Goal: Transaction & Acquisition: Obtain resource

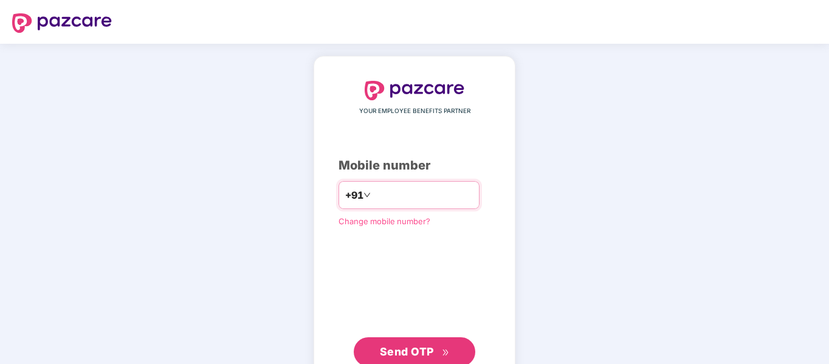
click at [373, 197] on input "number" at bounding box center [423, 194] width 100 height 19
type input "**********"
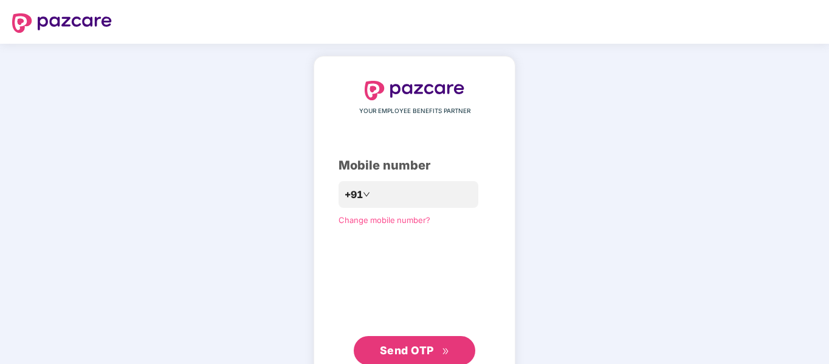
click at [413, 351] on span "Send OTP" at bounding box center [407, 350] width 54 height 13
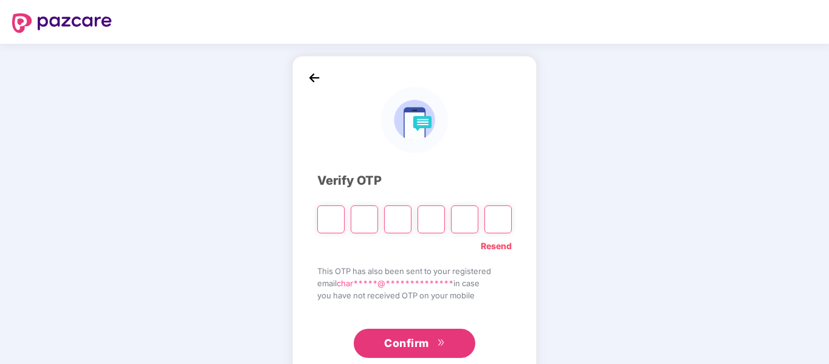
paste input "*"
type input "*"
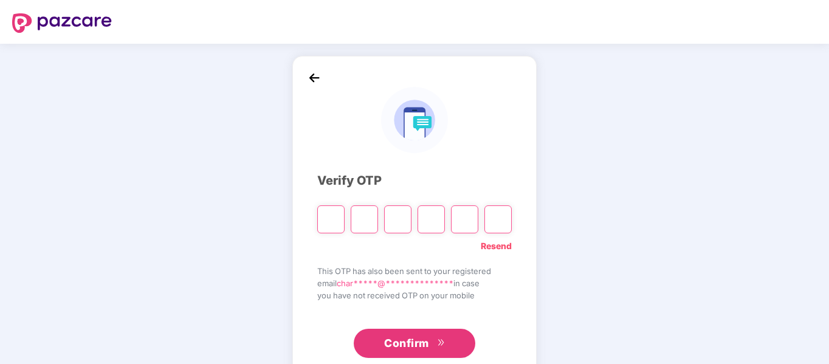
type input "*"
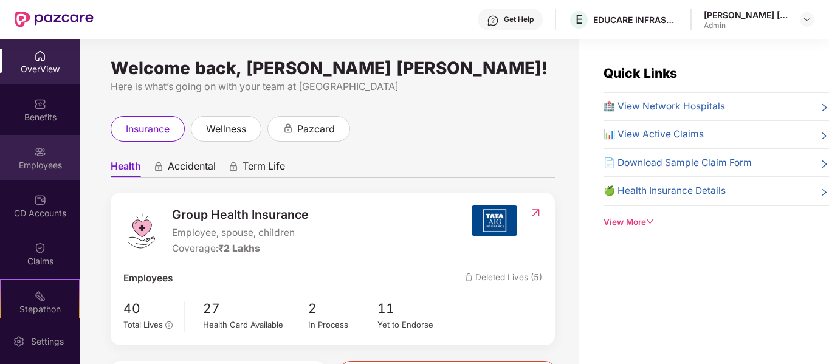
click at [36, 145] on div at bounding box center [40, 151] width 12 height 12
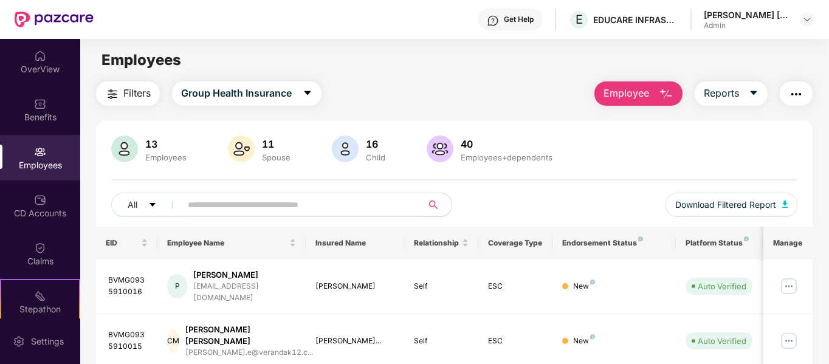
click at [619, 96] on span "Employee" at bounding box center [627, 93] width 46 height 15
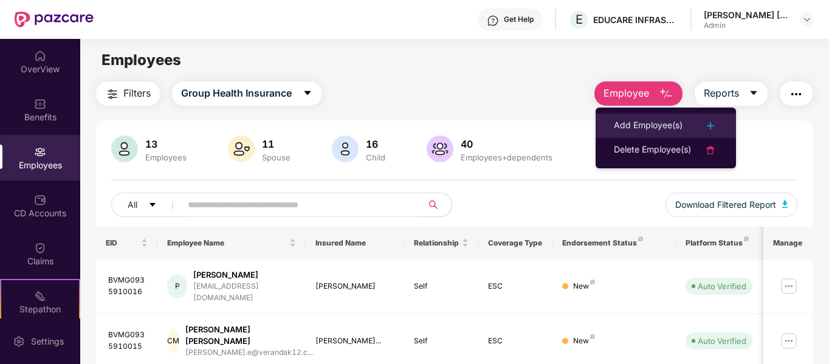
click at [626, 123] on div "Add Employee(s)" at bounding box center [648, 126] width 69 height 15
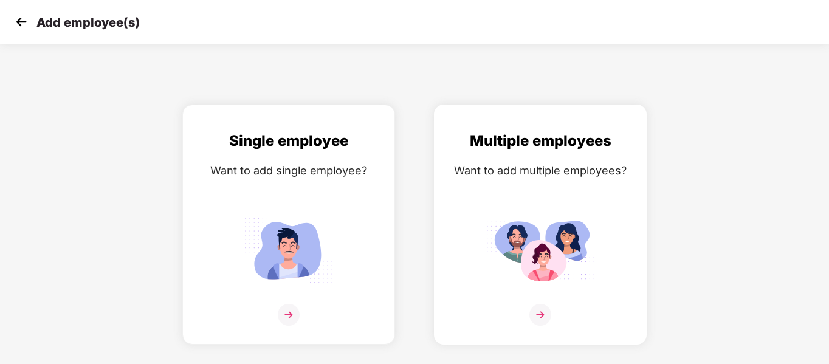
click at [538, 315] on img at bounding box center [540, 315] width 22 height 22
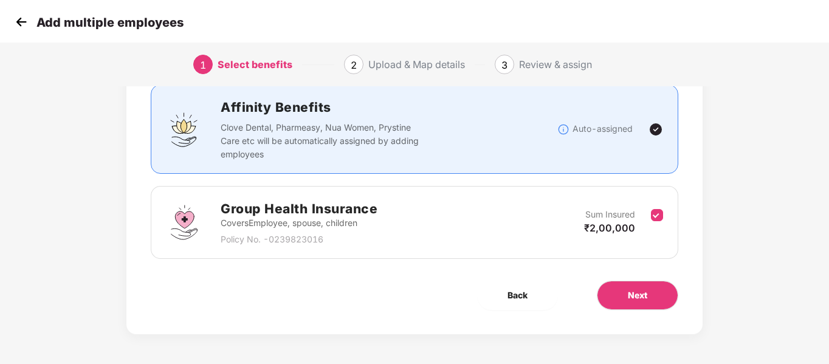
scroll to position [85, 0]
click at [652, 298] on button "Next" at bounding box center [637, 294] width 81 height 29
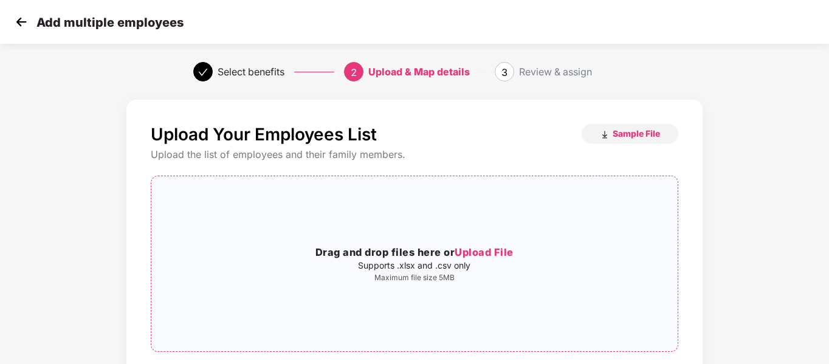
click at [500, 247] on span "Upload File" at bounding box center [484, 252] width 59 height 12
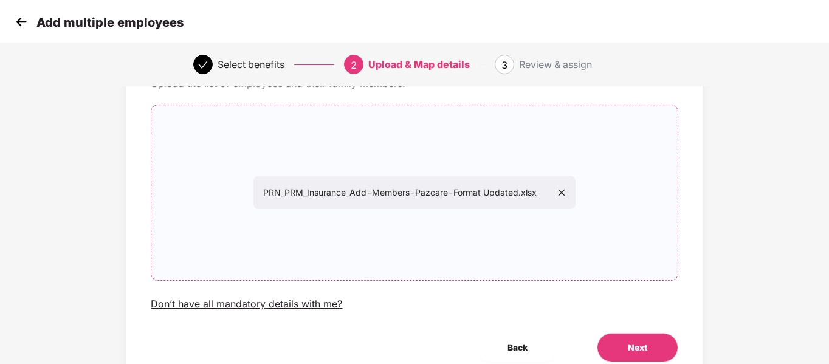
scroll to position [124, 0]
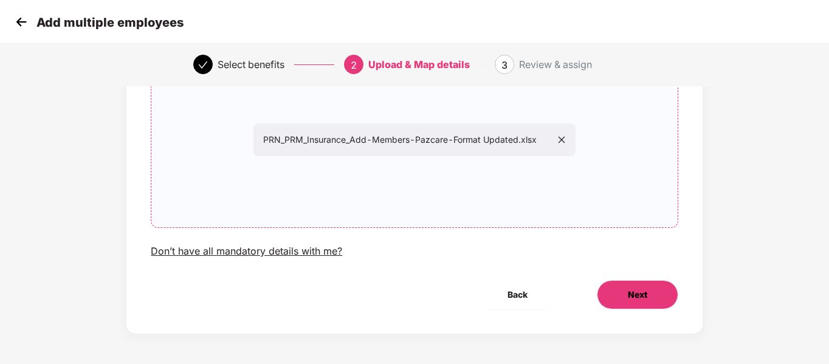
click at [636, 297] on span "Next" at bounding box center [637, 294] width 19 height 13
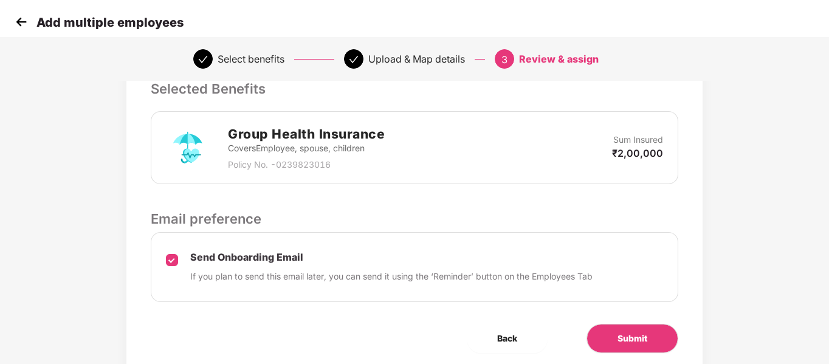
scroll to position [327, 0]
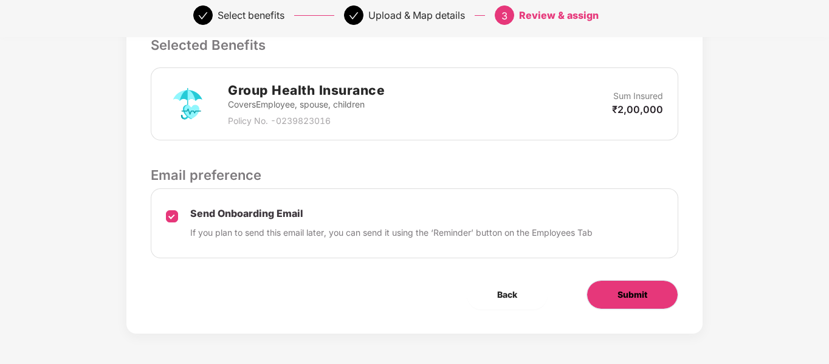
click at [641, 291] on span "Submit" at bounding box center [633, 294] width 30 height 13
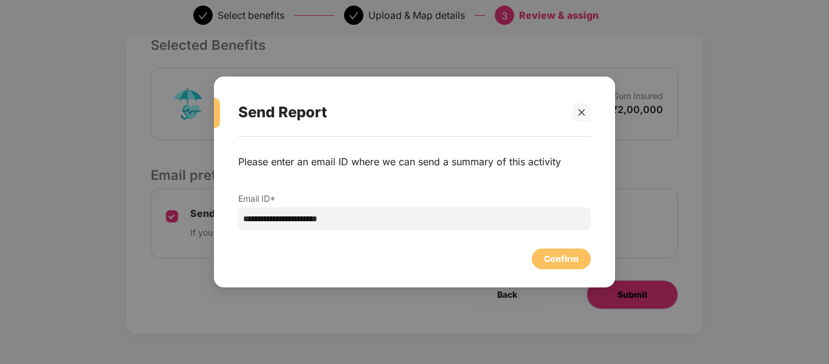
scroll to position [0, 0]
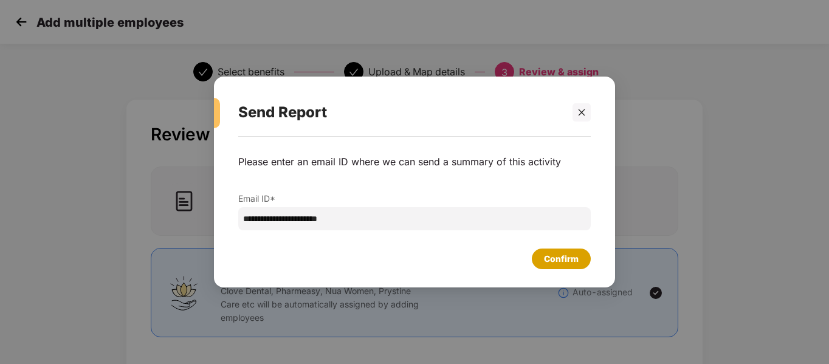
click at [557, 257] on div "Confirm" at bounding box center [561, 258] width 35 height 13
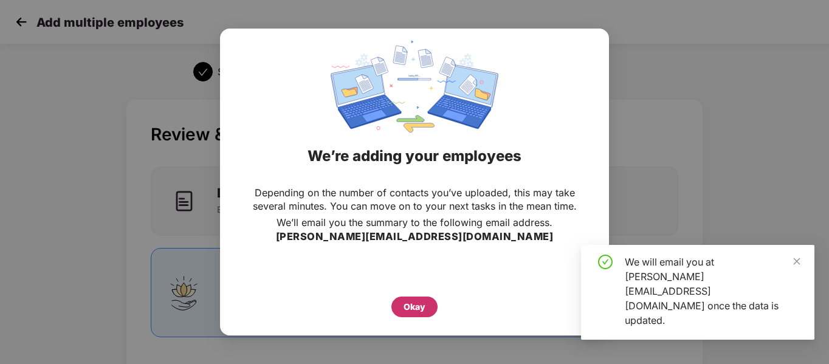
click at [411, 305] on div "Okay" at bounding box center [415, 306] width 22 height 13
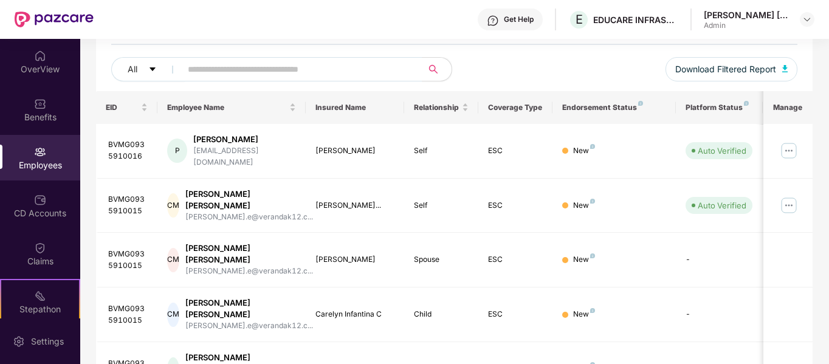
scroll to position [243, 0]
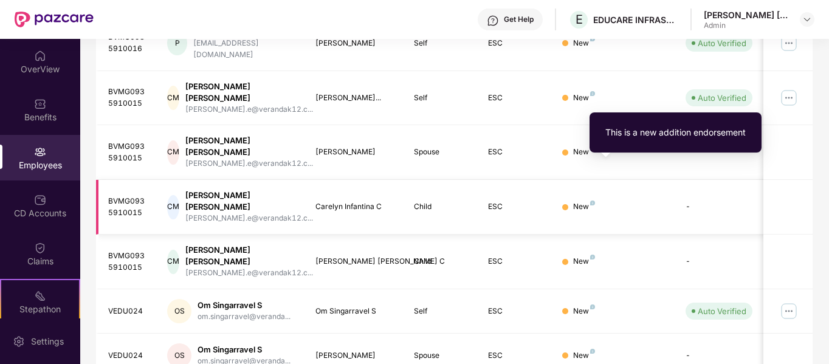
click at [591, 201] on img at bounding box center [592, 203] width 5 height 5
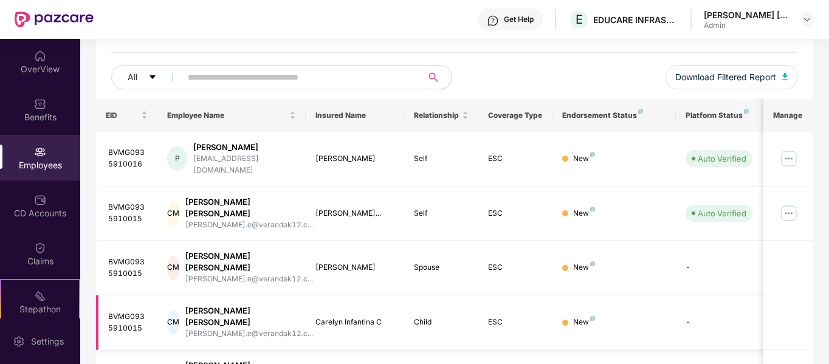
scroll to position [18, 0]
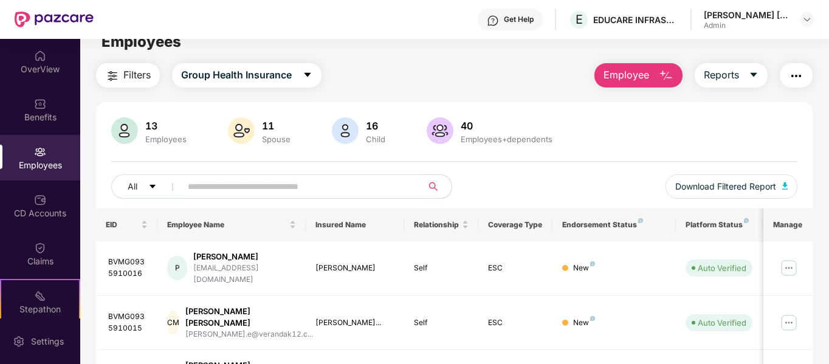
click at [378, 182] on input "text" at bounding box center [297, 186] width 218 height 18
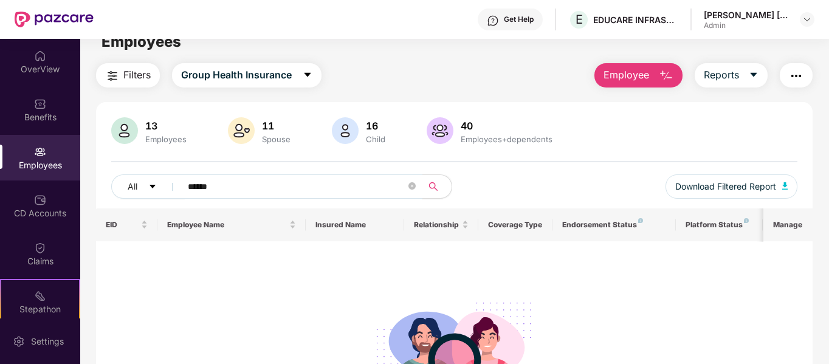
type input "******"
click at [548, 171] on div "13 Employees 11 Spouse 16 Child [DEMOGRAPHIC_DATA] Employees+dependents All ***…" at bounding box center [454, 162] width 717 height 91
click at [415, 188] on icon "close-circle" at bounding box center [411, 185] width 7 height 7
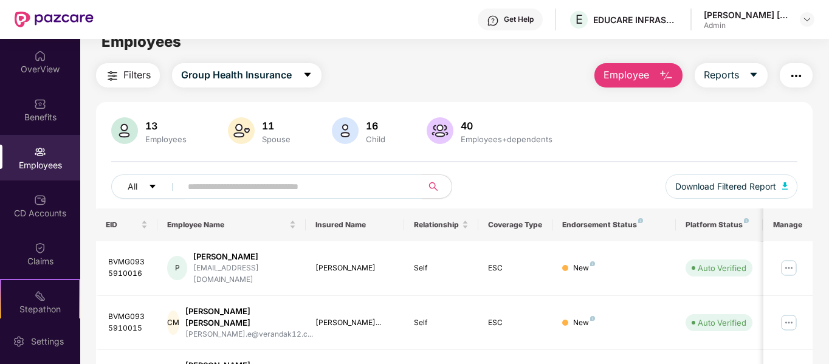
click at [495, 15] on img at bounding box center [493, 21] width 12 height 12
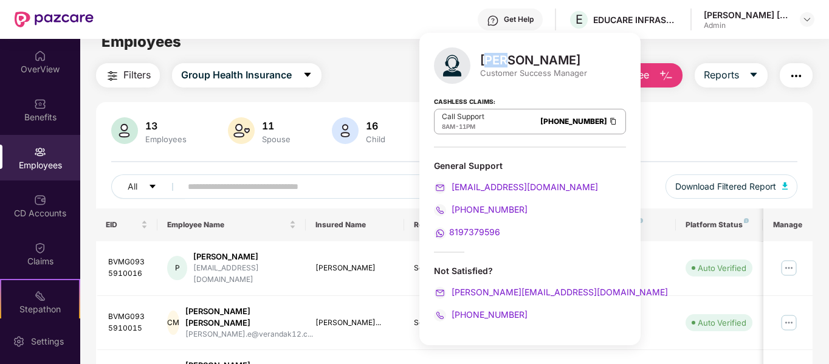
drag, startPoint x: 484, startPoint y: 63, endPoint x: 505, endPoint y: 63, distance: 20.7
click at [505, 63] on div "[PERSON_NAME]" at bounding box center [533, 60] width 107 height 15
click at [507, 58] on div "[PERSON_NAME]" at bounding box center [533, 60] width 107 height 15
click at [506, 58] on div "[PERSON_NAME]" at bounding box center [533, 60] width 107 height 15
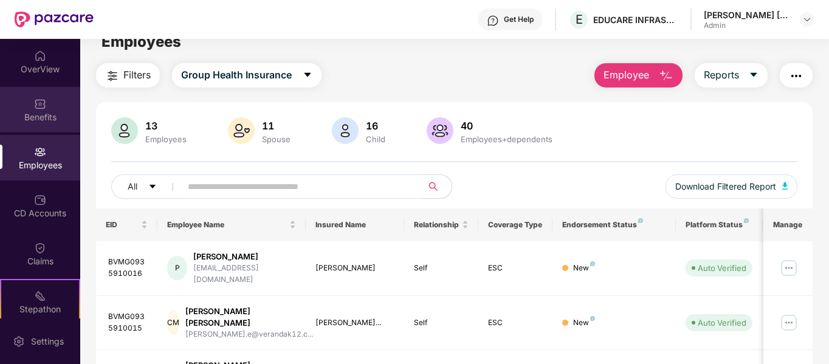
click at [61, 115] on div "Benefits" at bounding box center [40, 117] width 80 height 12
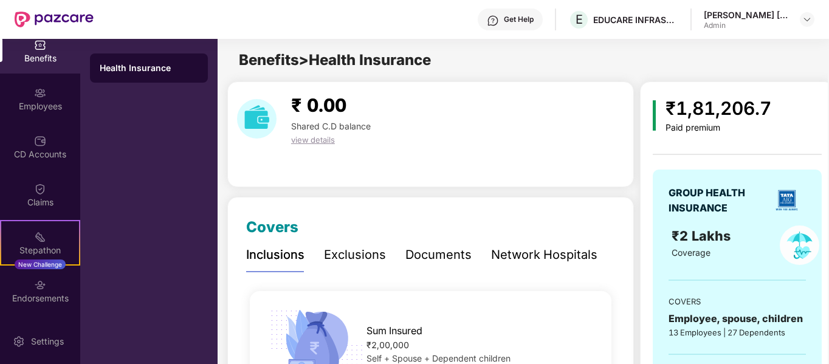
scroll to position [0, 0]
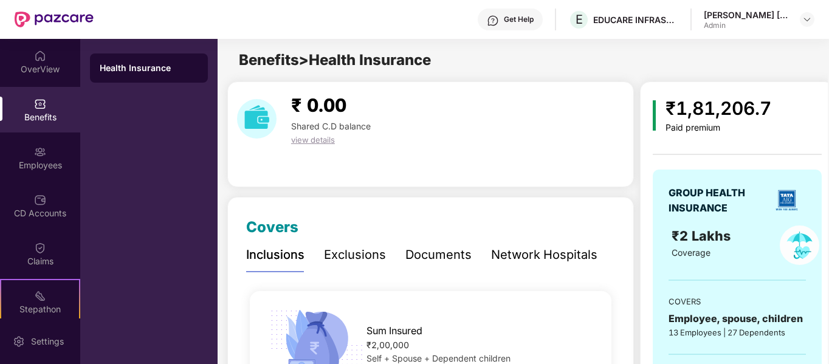
click at [35, 110] on div "Benefits" at bounding box center [40, 110] width 80 height 46
click at [278, 57] on span "Benefits > Health Insurance" at bounding box center [335, 60] width 192 height 18
click at [140, 71] on div "Health Insurance" at bounding box center [149, 68] width 98 height 12
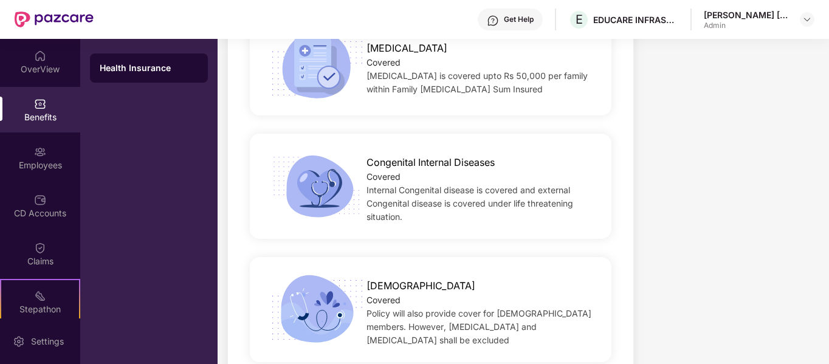
scroll to position [2701, 0]
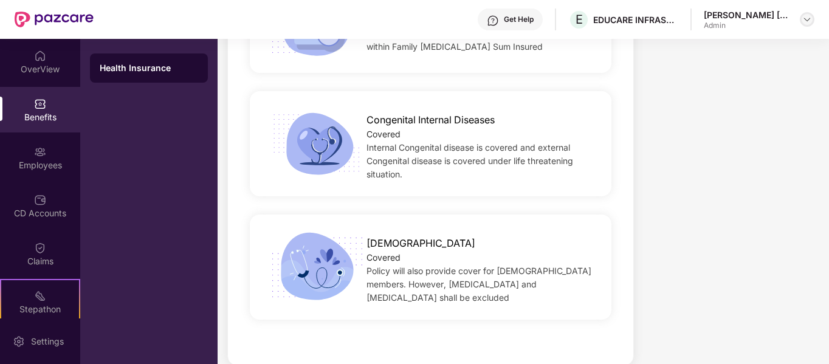
click at [805, 19] on img at bounding box center [807, 20] width 10 height 10
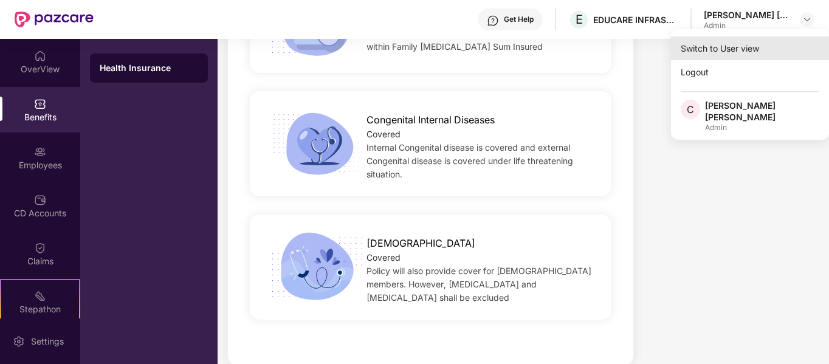
click at [745, 50] on div "Switch to User view" at bounding box center [750, 48] width 158 height 24
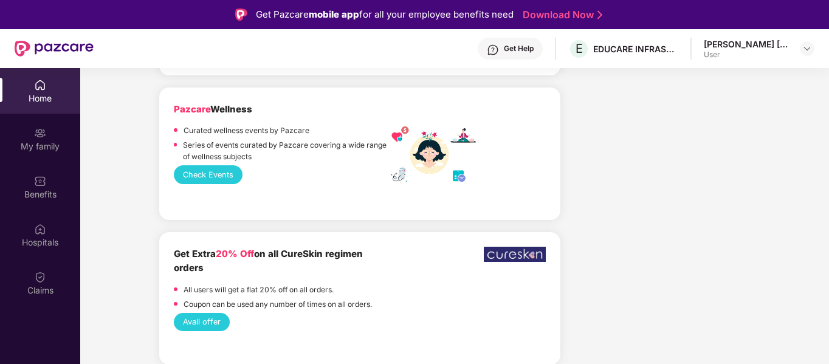
scroll to position [2188, 0]
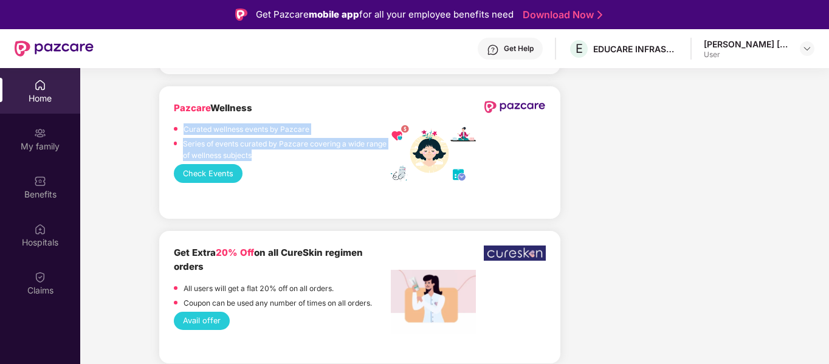
drag, startPoint x: 183, startPoint y: 105, endPoint x: 261, endPoint y: 134, distance: 83.7
click at [261, 134] on div "Curated wellness events by Pazcare Series of events curated by Pazcare covering…" at bounding box center [282, 143] width 217 height 41
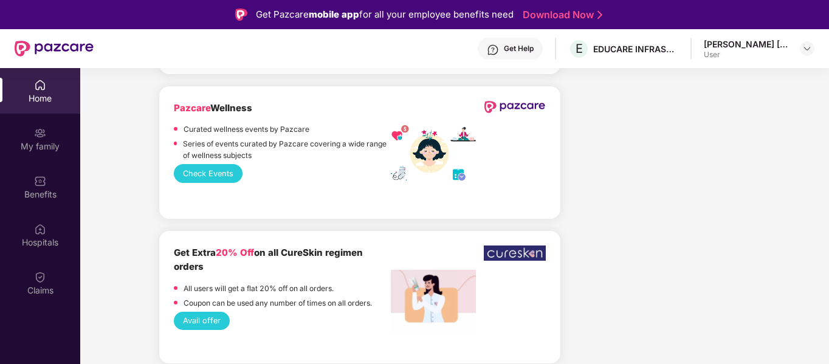
click at [282, 164] on div "Check Events" at bounding box center [360, 173] width 372 height 18
click at [222, 164] on button "Check Events" at bounding box center [208, 173] width 69 height 18
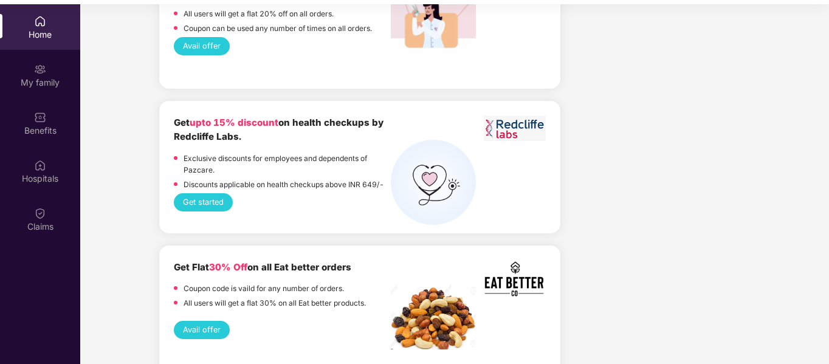
scroll to position [68, 0]
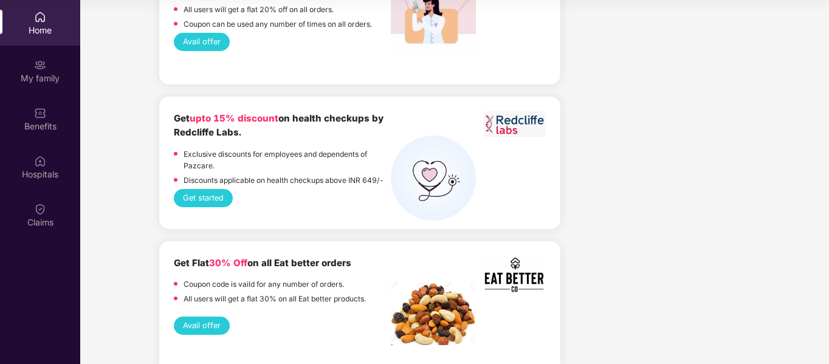
click at [195, 317] on button "Avail offer" at bounding box center [202, 326] width 56 height 18
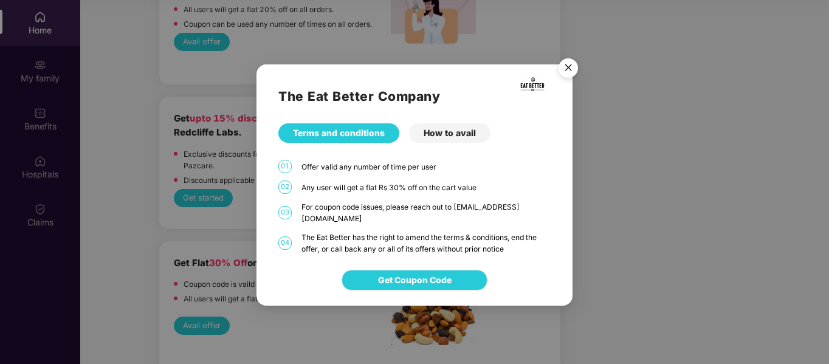
click at [363, 278] on button "Get Coupon Code" at bounding box center [415, 280] width 146 height 21
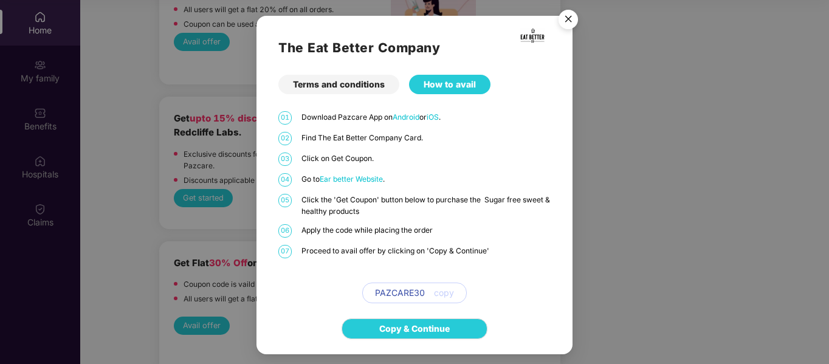
click at [446, 291] on span "copy" at bounding box center [444, 292] width 20 height 13
click at [381, 289] on span "PAZCARE30" at bounding box center [400, 292] width 50 height 13
copy span "PAZCARE30"
click at [415, 327] on link "Copy & Continue" at bounding box center [414, 328] width 71 height 13
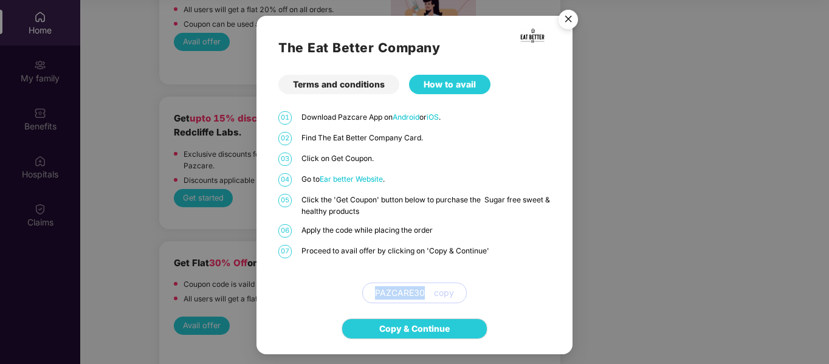
copy span "PAZCARE30"
click at [574, 18] on img "Close" at bounding box center [568, 21] width 34 height 34
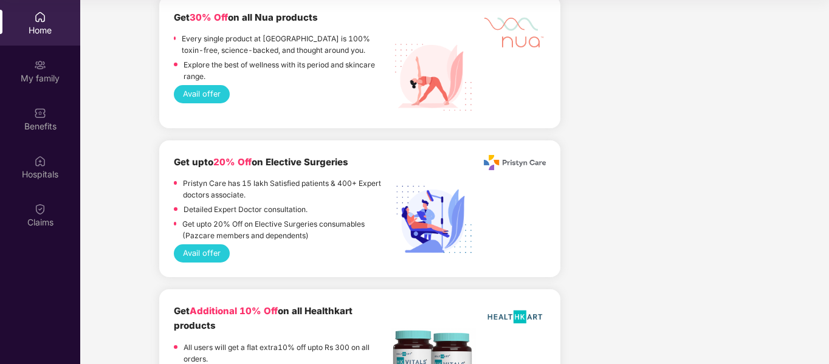
scroll to position [1366, 0]
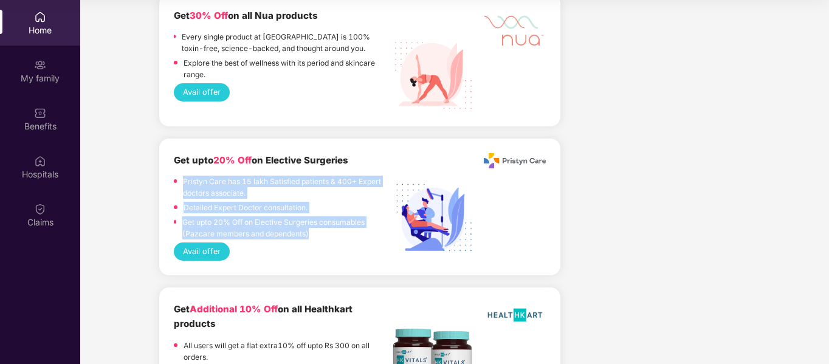
drag, startPoint x: 184, startPoint y: 171, endPoint x: 312, endPoint y: 221, distance: 137.0
click at [312, 221] on div "Pristyn Care has 15 lakh Satisfied patients & 400+ Expert doctors associate. De…" at bounding box center [282, 209] width 217 height 67
click at [317, 221] on p "Get upto 20% Off on Elective Surgeries consumables (Pazcare members and depende…" at bounding box center [286, 227] width 208 height 23
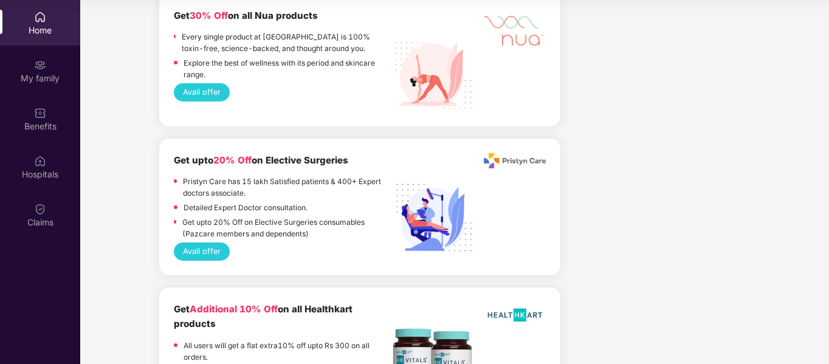
click at [198, 243] on button "Avail offer" at bounding box center [202, 252] width 56 height 18
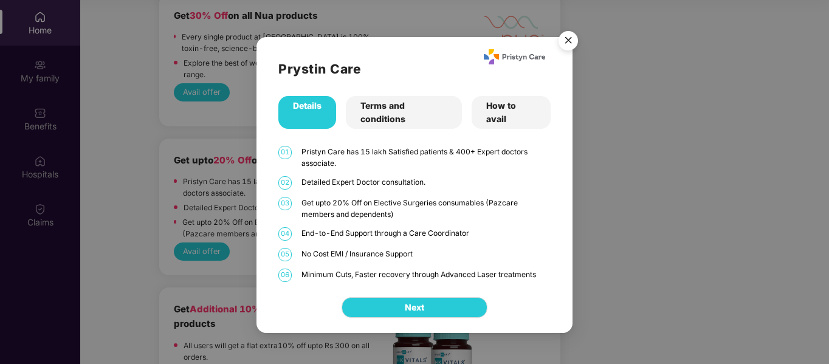
click at [399, 118] on div "Terms and conditions" at bounding box center [404, 112] width 116 height 33
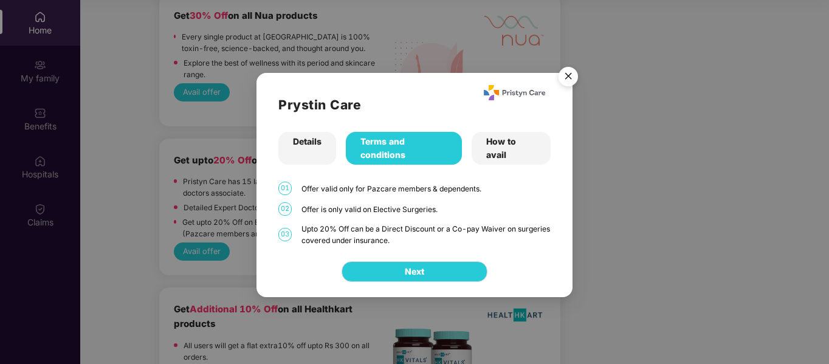
drag, startPoint x: 298, startPoint y: 187, endPoint x: 441, endPoint y: 238, distance: 150.9
click at [441, 238] on div "Prystin Care Details Terms and conditions How to avail 01 Offer valid only for …" at bounding box center [415, 159] width 316 height 173
click at [441, 238] on div "Upto 20% Off can be a Direct Discount or a Co-pay Waiver on surgeries covered u…" at bounding box center [425, 234] width 249 height 23
click at [500, 157] on div "How to avail" at bounding box center [511, 148] width 78 height 33
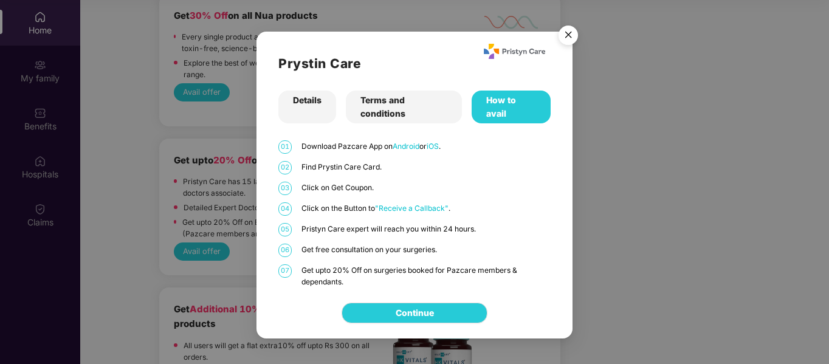
click at [303, 184] on p "Click on Get Coupon." at bounding box center [425, 188] width 249 height 12
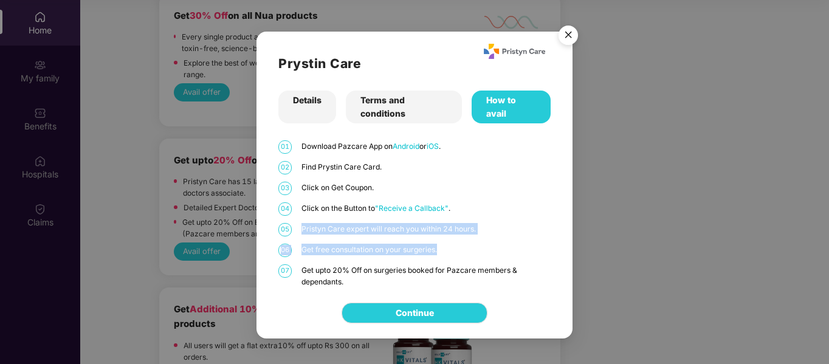
drag, startPoint x: 301, startPoint y: 227, endPoint x: 477, endPoint y: 248, distance: 176.9
click at [477, 248] on div "01 Download Pazcare App on Android or iOS . 02 Find Prystin Care Card. 03 Click…" at bounding box center [414, 213] width 272 height 147
click at [448, 251] on p "Get free consultation on your surgeries." at bounding box center [425, 250] width 249 height 12
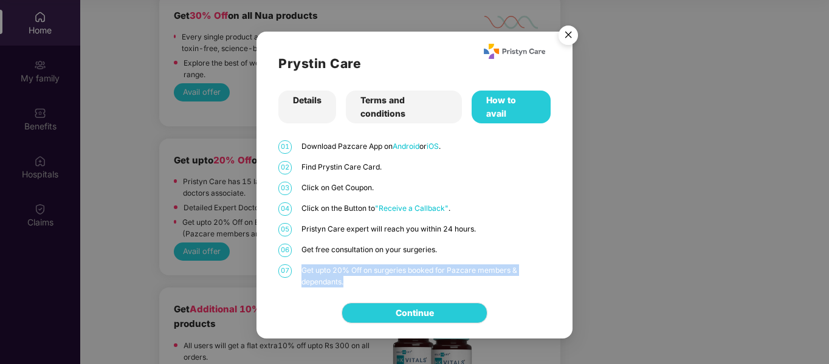
drag, startPoint x: 303, startPoint y: 266, endPoint x: 358, endPoint y: 281, distance: 57.2
click at [353, 281] on p "Get upto 20% Off on surgeries booked for Pazcare members & dependants." at bounding box center [425, 275] width 249 height 23
click at [360, 280] on p "Get upto 20% Off on surgeries booked for Pazcare members & dependants." at bounding box center [425, 275] width 249 height 23
drag, startPoint x: 656, startPoint y: 2, endPoint x: 579, endPoint y: 89, distance: 116.7
click at [579, 89] on div "Prystin Care Details Terms and conditions How to avail 01 Download Pazcare App …" at bounding box center [414, 182] width 829 height 364
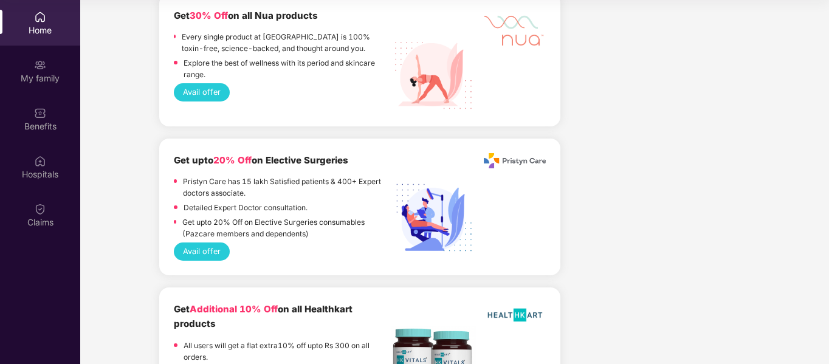
click at [202, 245] on button "Avail offer" at bounding box center [202, 252] width 56 height 18
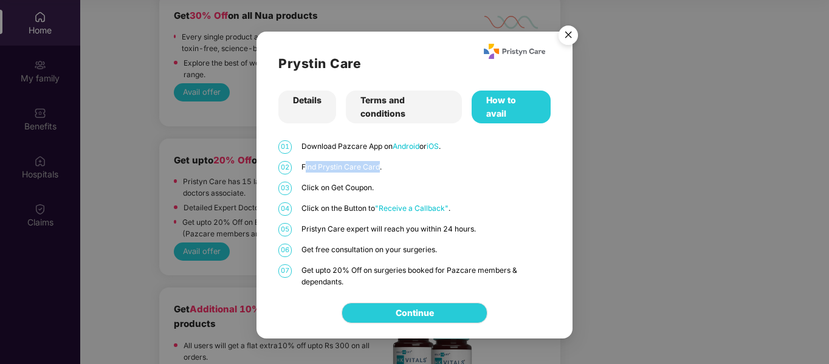
drag, startPoint x: 305, startPoint y: 169, endPoint x: 379, endPoint y: 171, distance: 73.6
click at [379, 171] on p "Find Prystin Care Card." at bounding box center [425, 167] width 249 height 12
click at [406, 173] on p "Find Prystin Care Card." at bounding box center [425, 167] width 249 height 12
drag, startPoint x: 319, startPoint y: 167, endPoint x: 379, endPoint y: 168, distance: 60.2
click at [379, 168] on p "Find Prystin Care Card." at bounding box center [425, 167] width 249 height 12
